Goal: Transaction & Acquisition: Purchase product/service

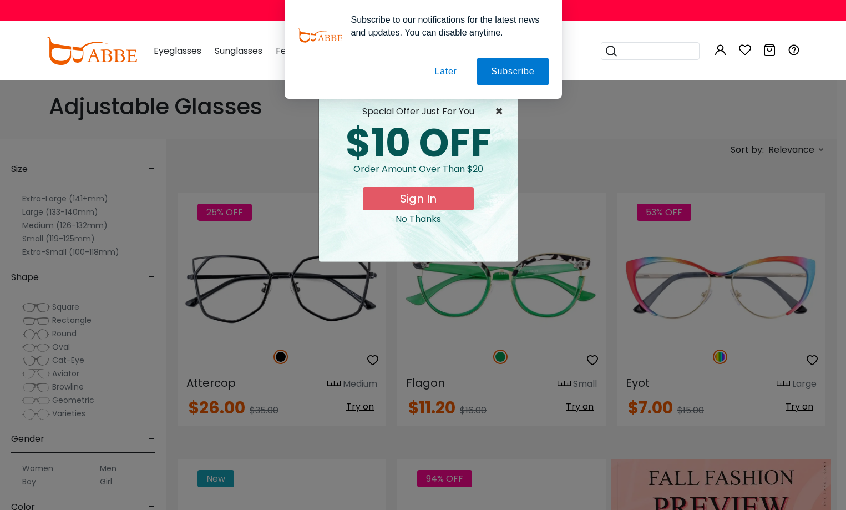
click at [498, 108] on span "×" at bounding box center [502, 111] width 14 height 13
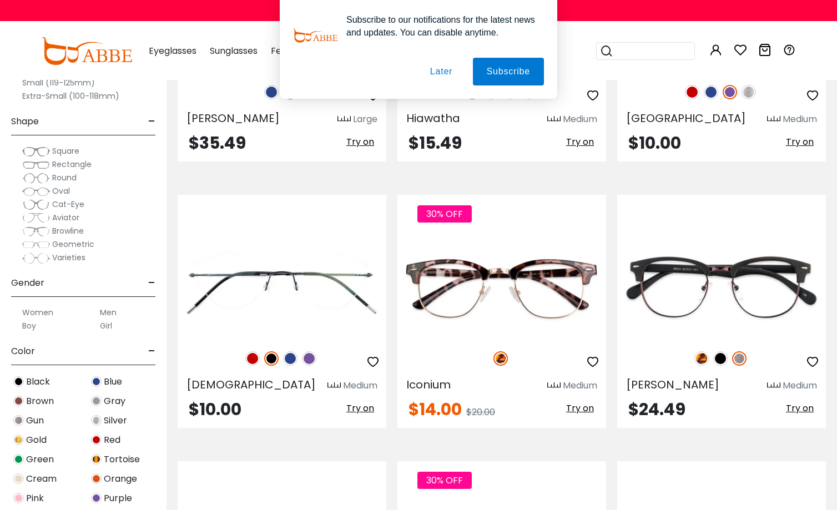
scroll to position [2718, 0]
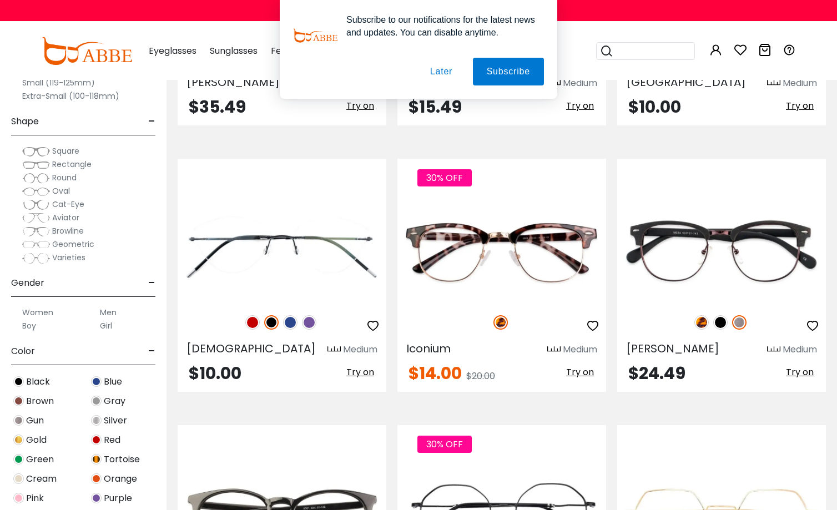
click at [434, 77] on button "Later" at bounding box center [441, 72] width 50 height 28
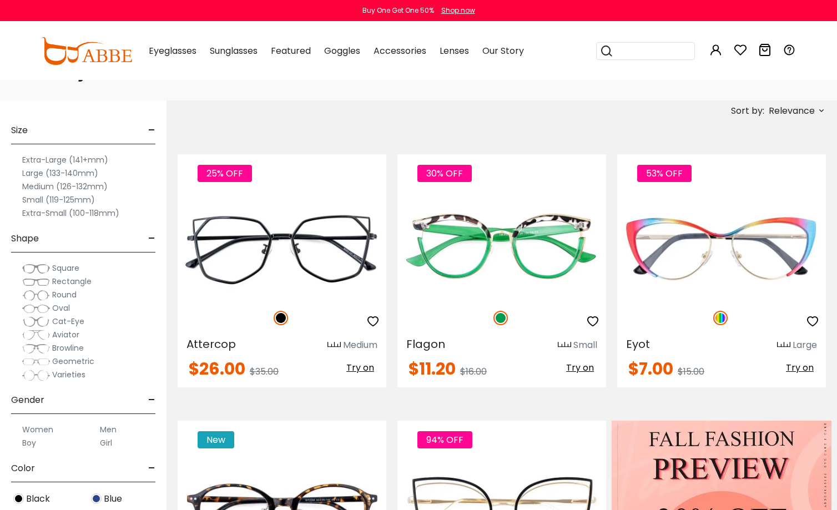
scroll to position [0, 0]
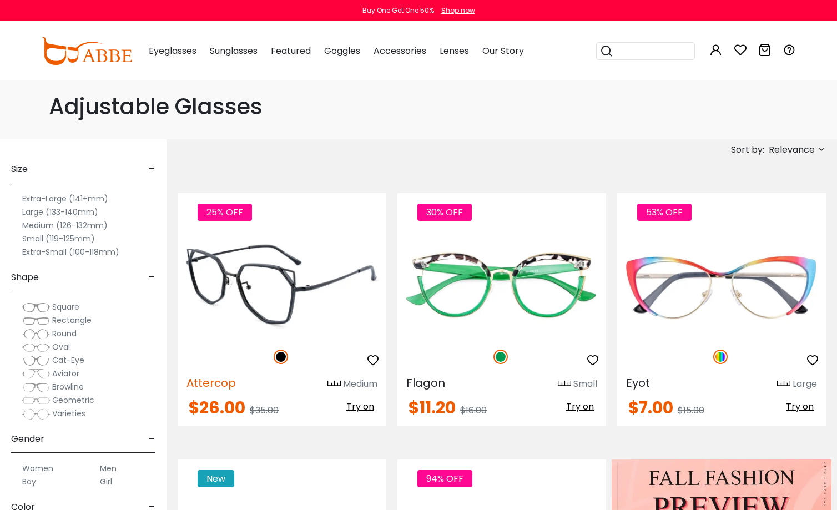
click at [210, 385] on span "Attercop" at bounding box center [210, 383] width 49 height 16
click at [331, 386] on img at bounding box center [333, 384] width 13 height 8
click at [332, 327] on img at bounding box center [282, 285] width 209 height 104
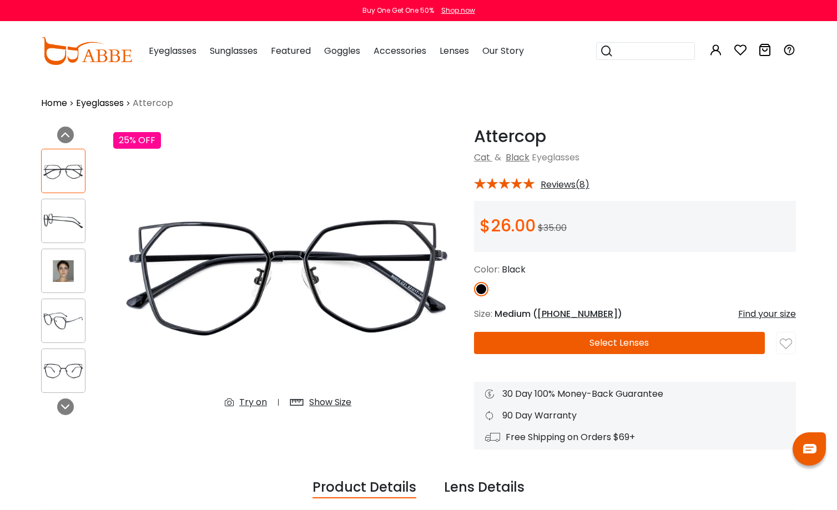
click at [65, 273] on img at bounding box center [63, 271] width 43 height 22
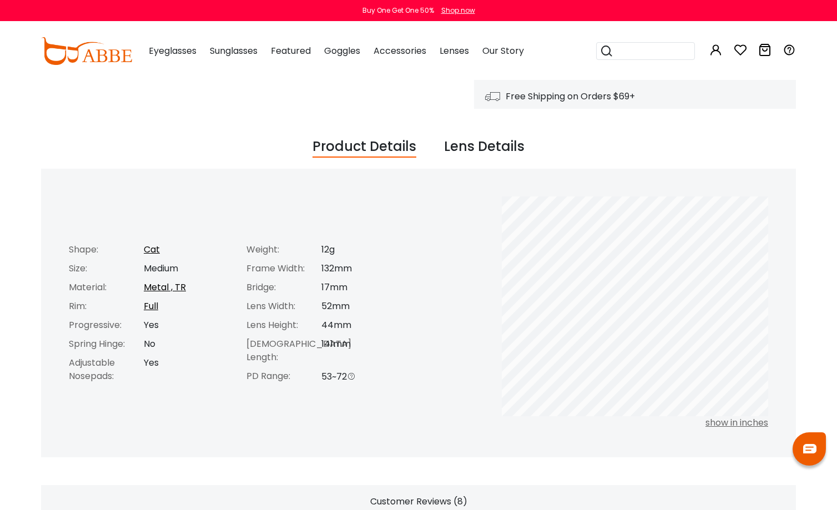
scroll to position [333, 0]
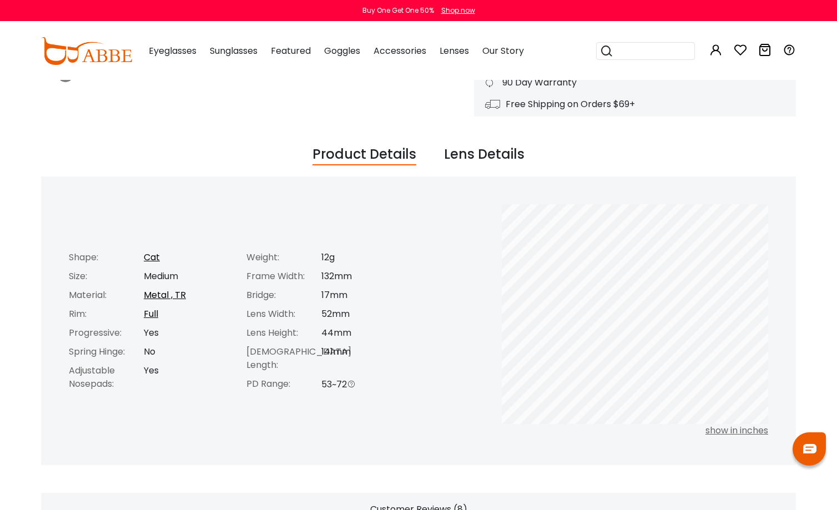
click at [488, 165] on div "Lens Details" at bounding box center [484, 154] width 80 height 21
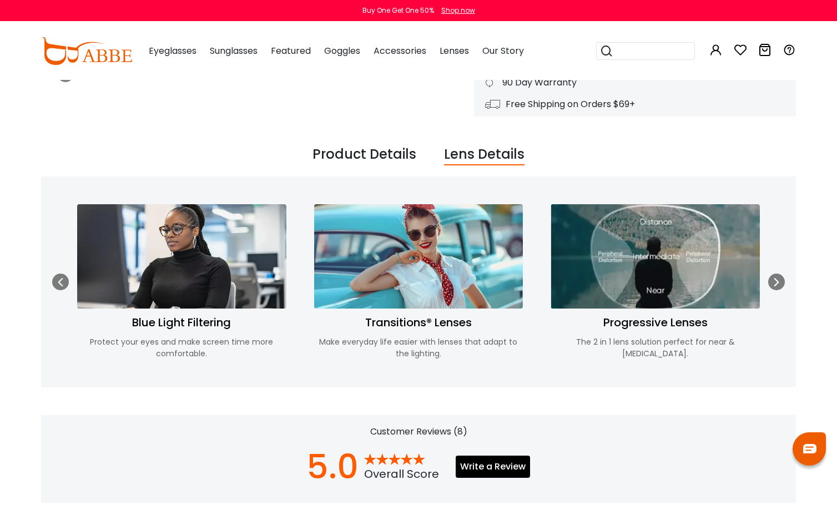
click at [404, 156] on div "Product Details" at bounding box center [364, 154] width 104 height 21
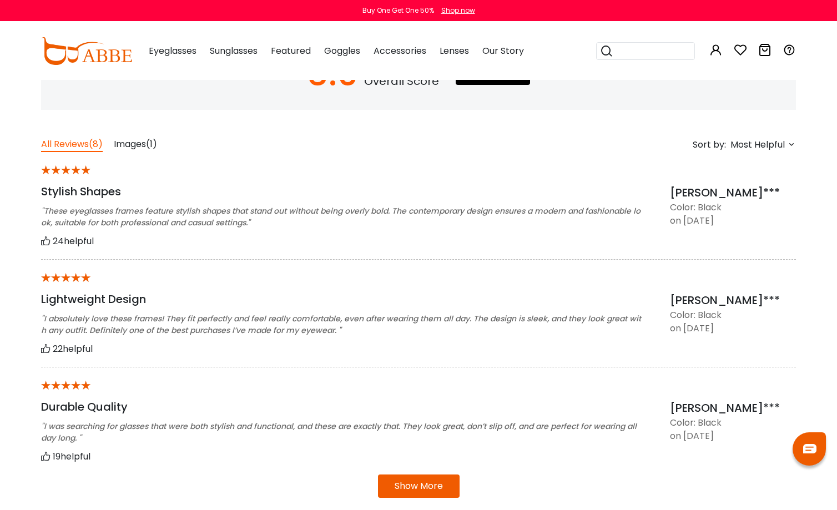
scroll to position [777, 0]
